Goal: Use online tool/utility: Use online tool/utility

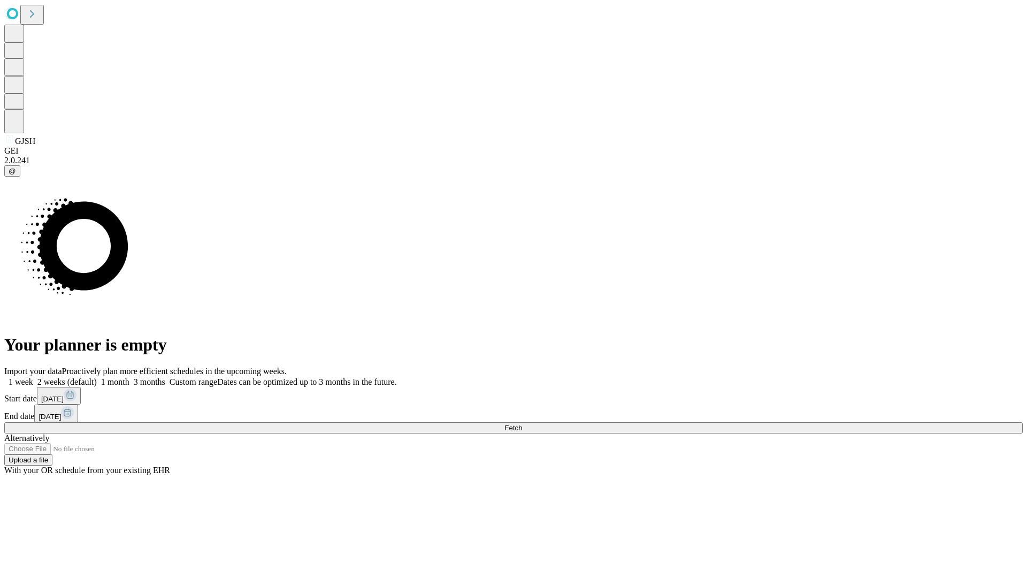
click at [522, 424] on span "Fetch" at bounding box center [514, 428] width 18 height 8
